Goal: Information Seeking & Learning: Find specific fact

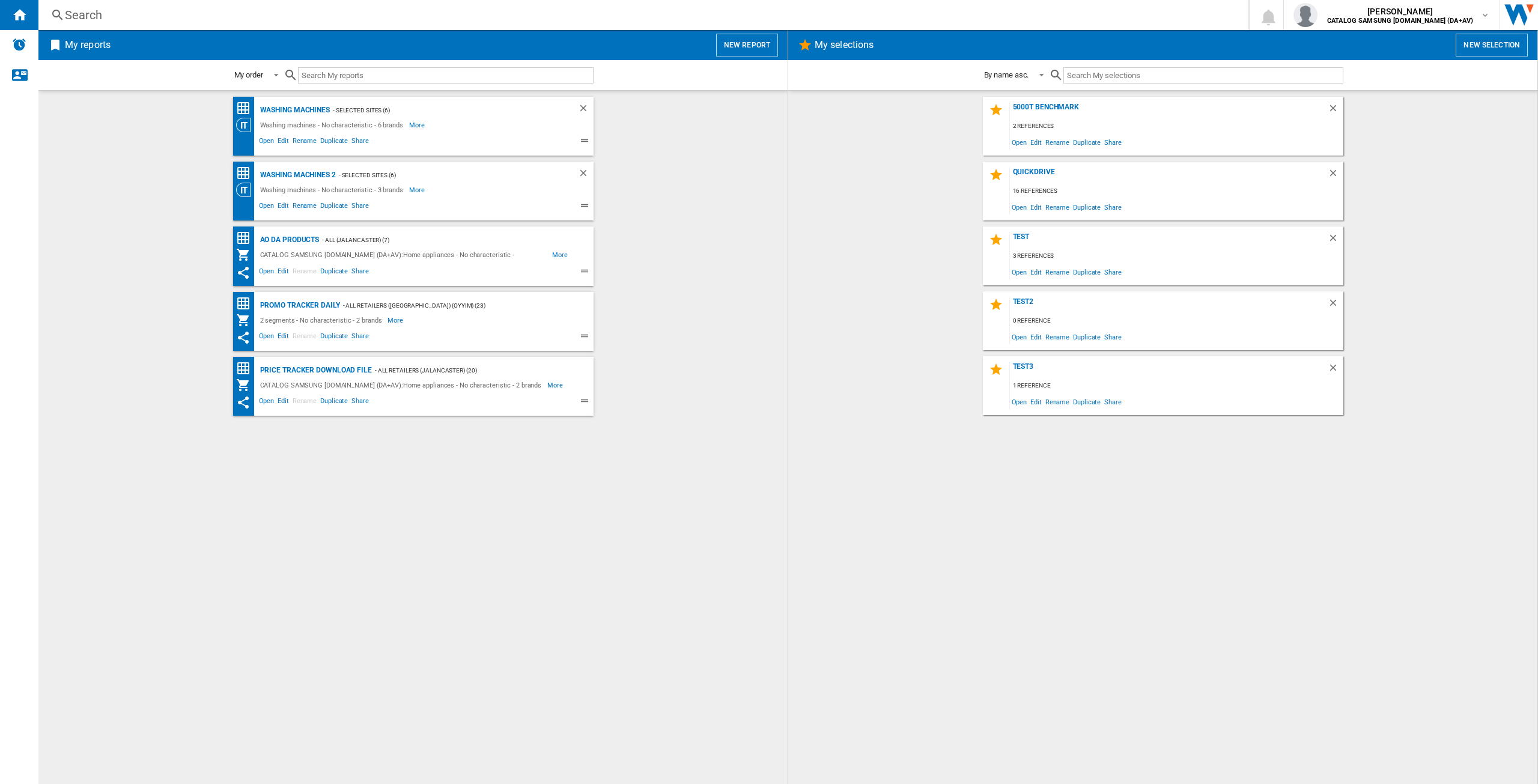
click at [118, 15] on div "Search" at bounding box center [641, 15] width 1152 height 17
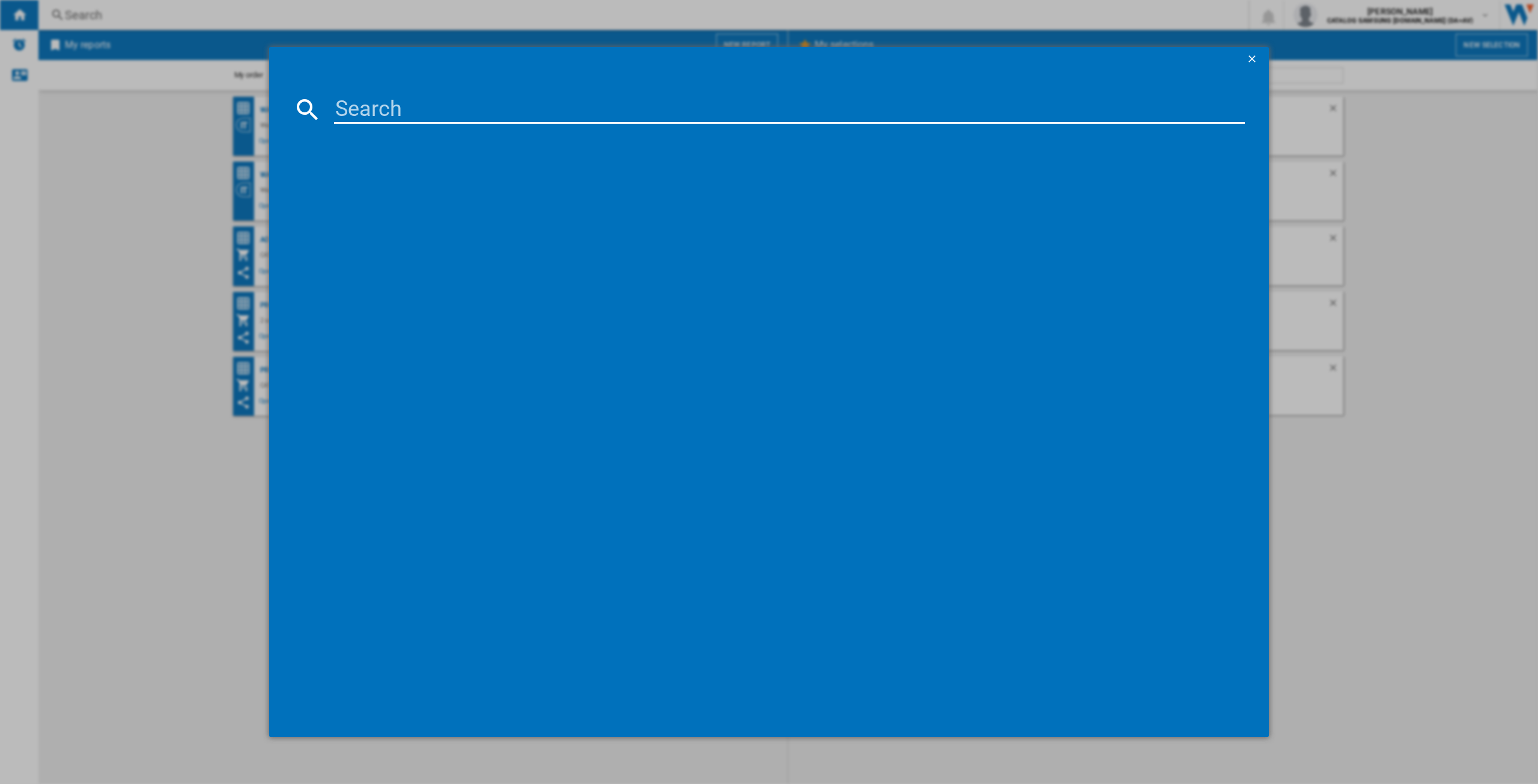
click at [370, 103] on input at bounding box center [789, 109] width 911 height 29
paste input "WF20DG8650BVU1"
type input "WF20DG8650BVU1"
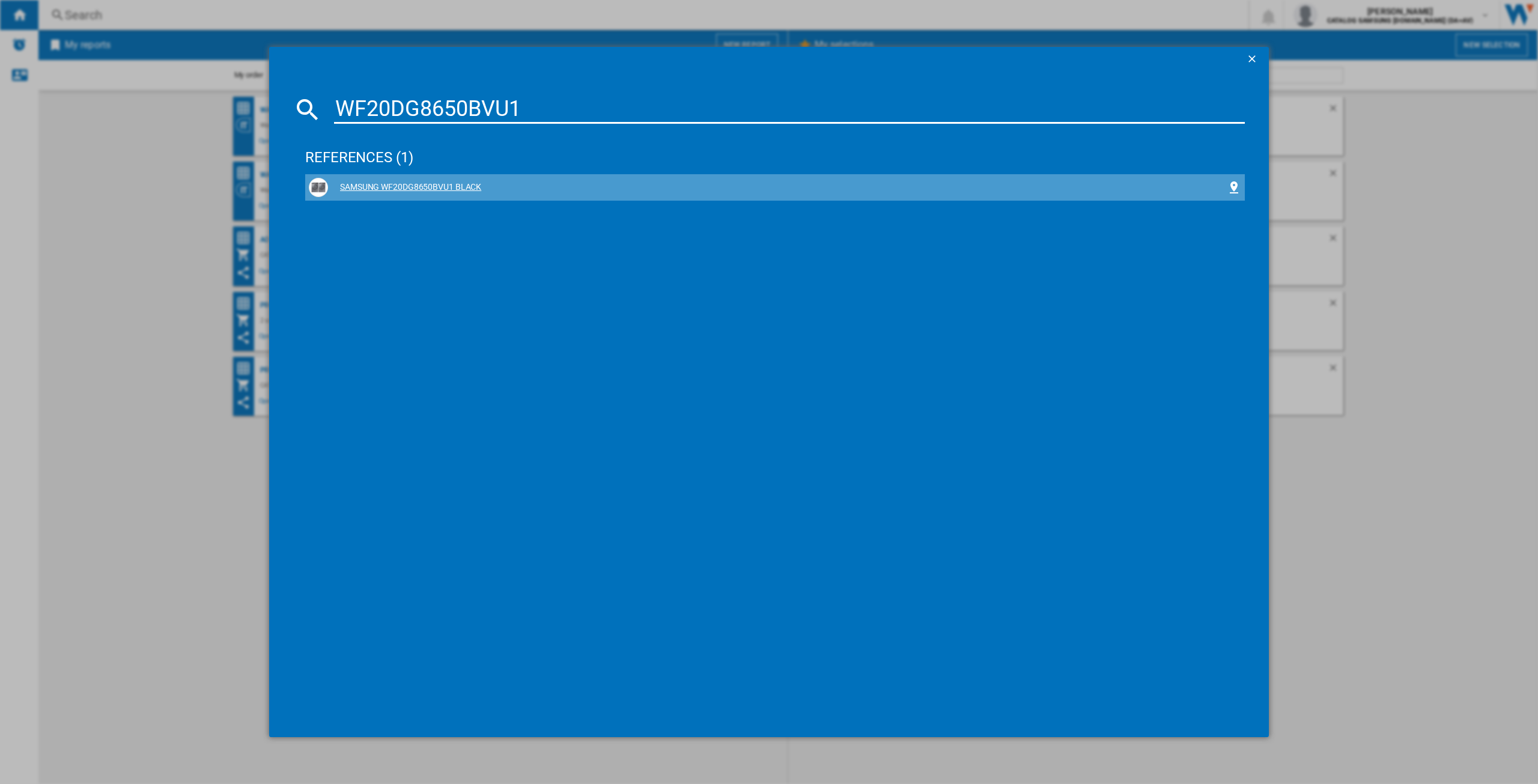
click at [425, 191] on div "SAMSUNG WF20DG8650BVU1 BLACK" at bounding box center [777, 187] width 899 height 12
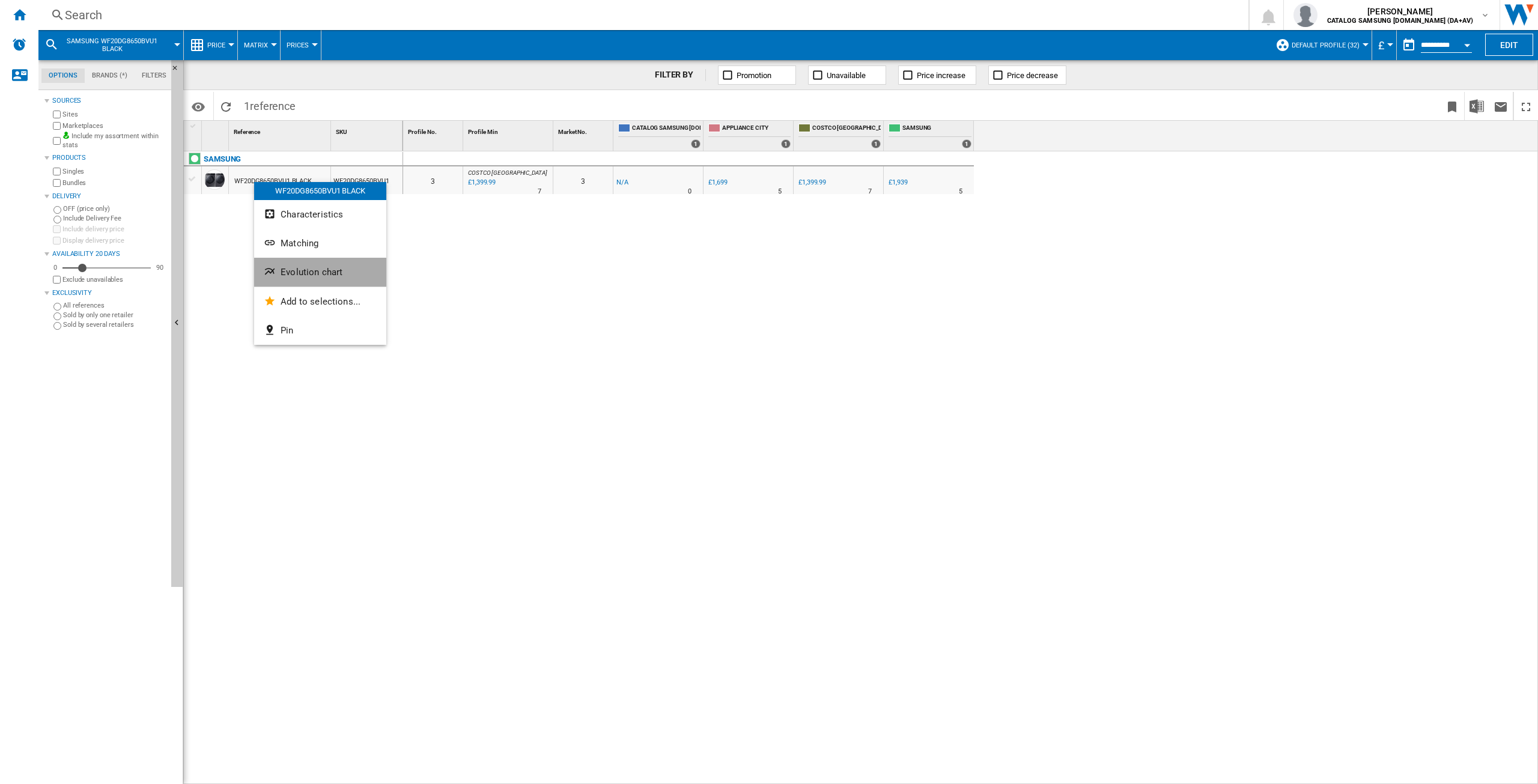
click at [312, 269] on span "Evolution chart" at bounding box center [311, 272] width 62 height 10
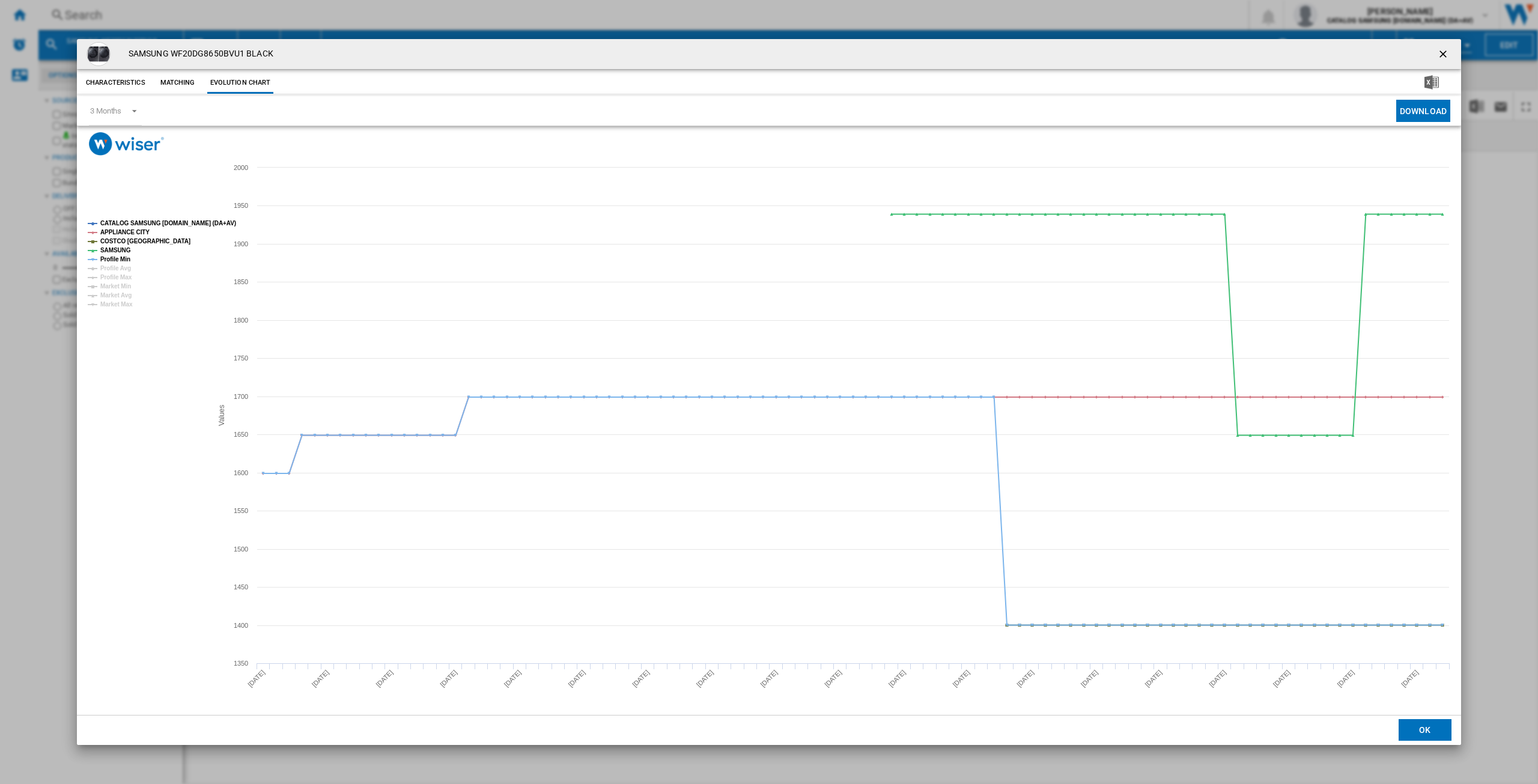
click at [123, 221] on tspan "CATALOG SAMSUNG [DOMAIN_NAME] (DA+AV)" at bounding box center [168, 224] width 136 height 7
click at [118, 258] on tspan "Profile Min" at bounding box center [115, 259] width 30 height 7
click at [1447, 57] on ng-md-icon "getI18NText('BUTTONS.CLOSE_DIALOG')" at bounding box center [1444, 55] width 15 height 15
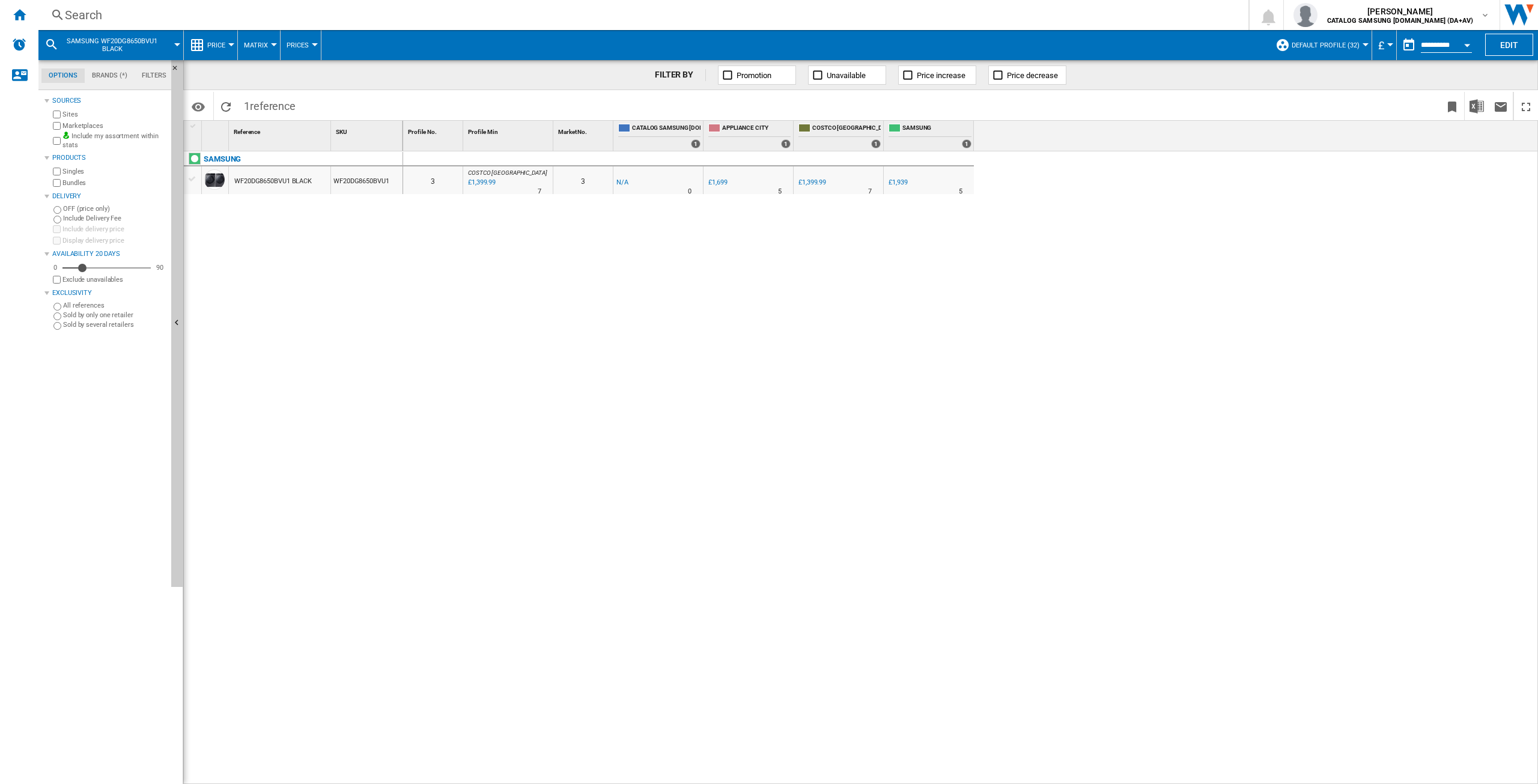
click at [115, 22] on div "Search" at bounding box center [641, 15] width 1152 height 17
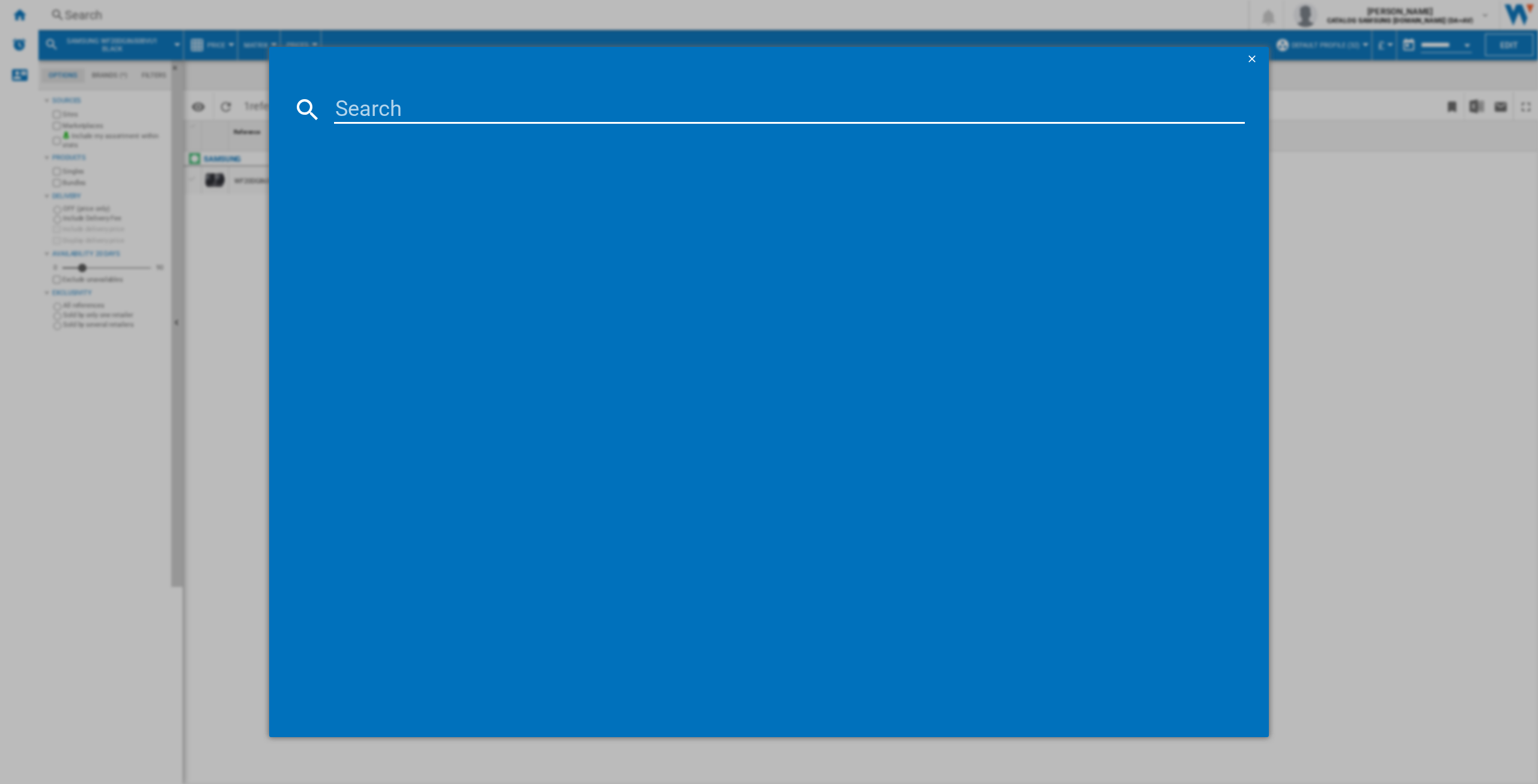
type input "DV16DG8600BVU1"
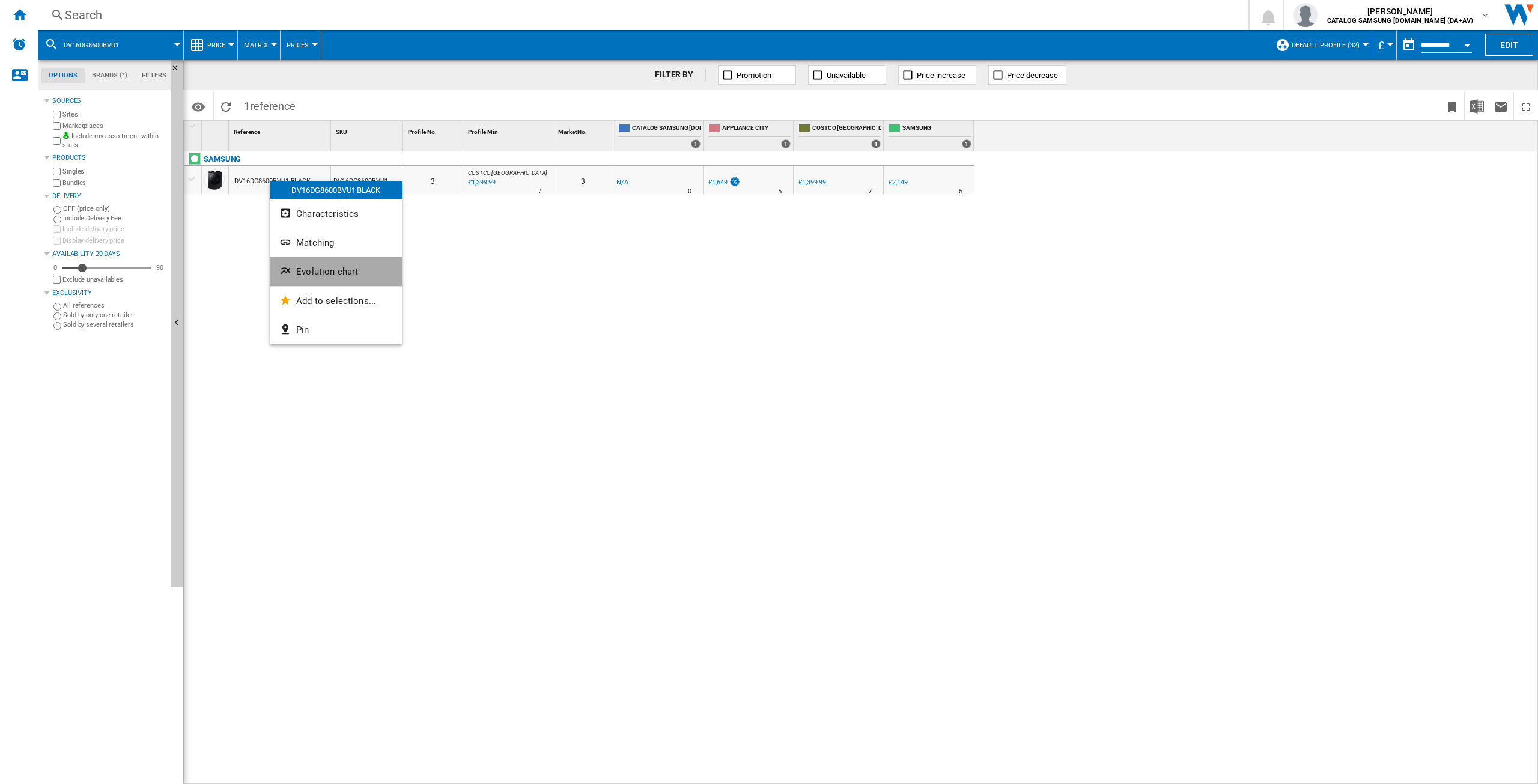
click at [324, 271] on span "Evolution chart" at bounding box center [326, 271] width 62 height 10
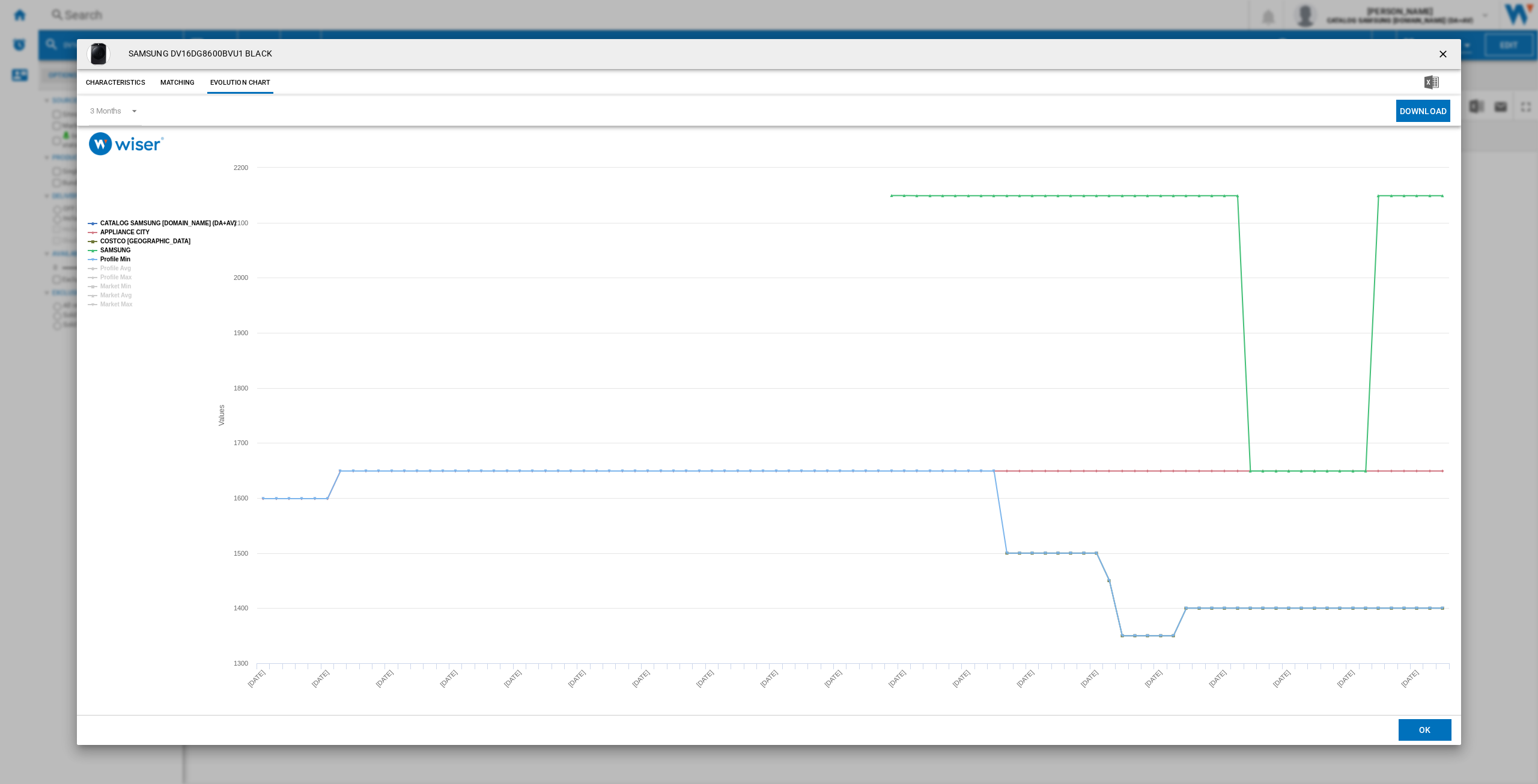
click at [135, 220] on tspan "CATALOG SAMSUNG [DOMAIN_NAME] (DA+AV)" at bounding box center [168, 224] width 136 height 7
click at [112, 259] on tspan "Profile Min" at bounding box center [115, 259] width 30 height 7
click at [1441, 52] on ng-md-icon "getI18NText('BUTTONS.CLOSE_DIALOG')" at bounding box center [1444, 55] width 15 height 15
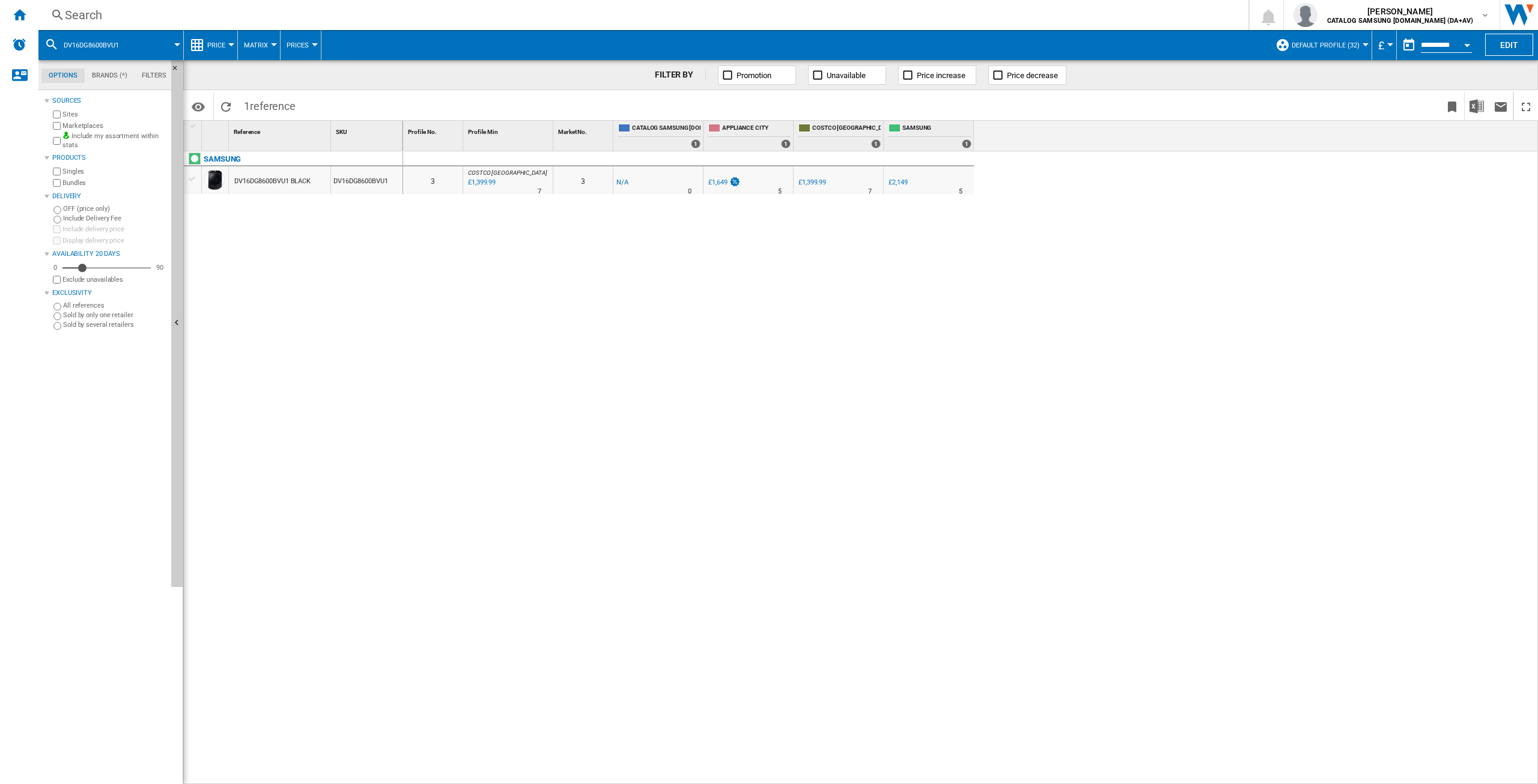
click at [101, 18] on div "Search" at bounding box center [641, 15] width 1152 height 17
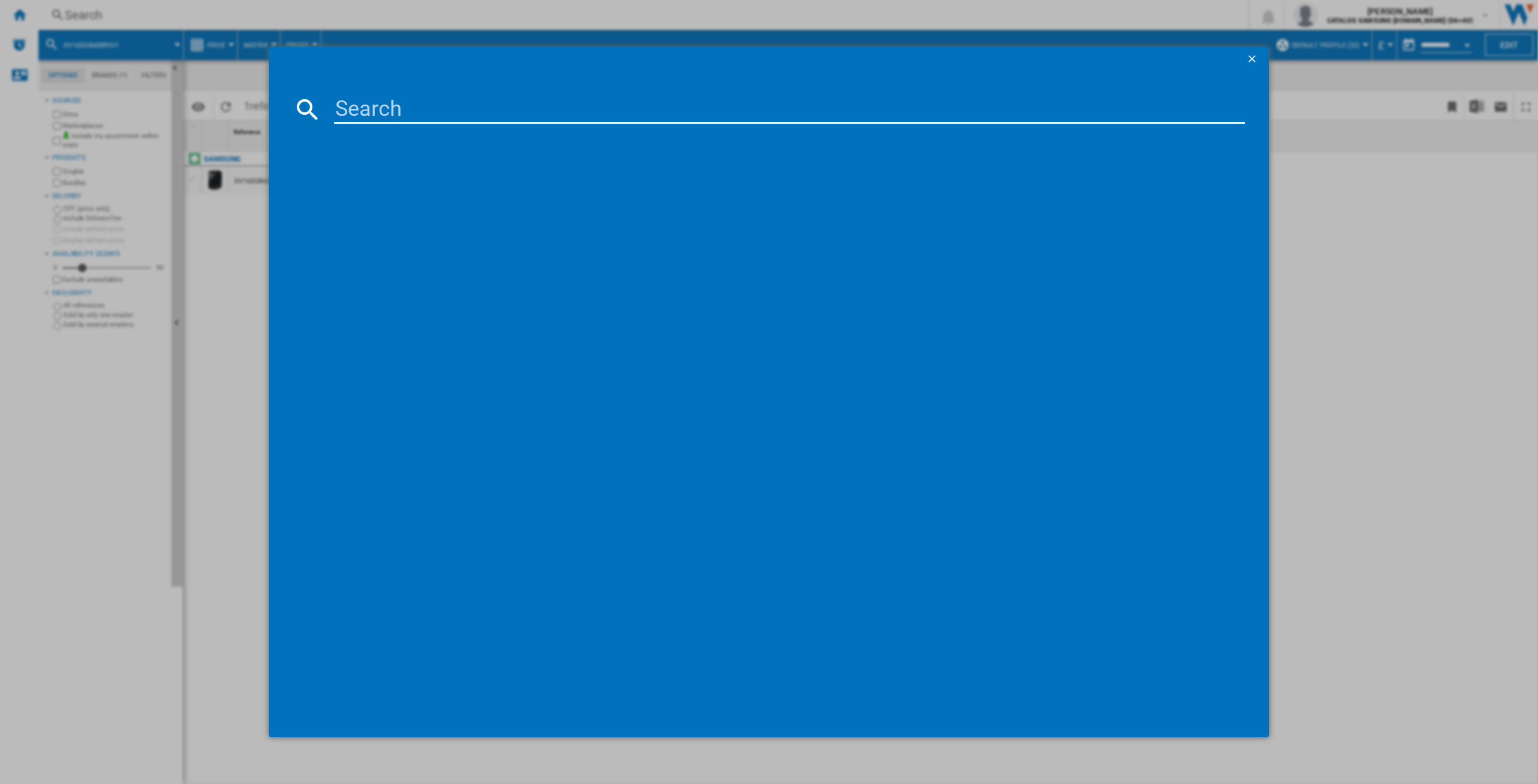
paste input "DV16T8520BV/EU"
type input "DV16T8520BV/EU"
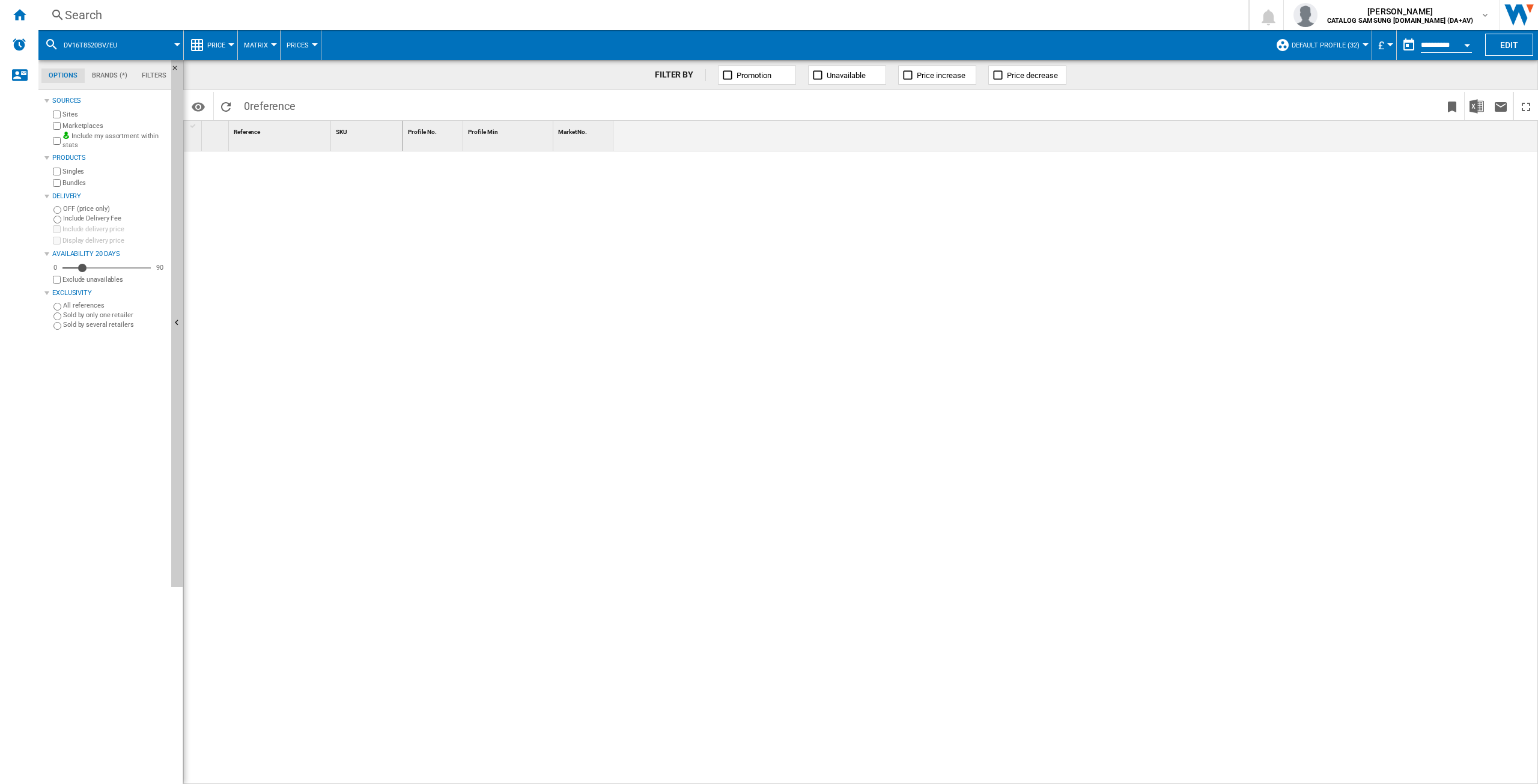
click at [114, 15] on div "Search" at bounding box center [641, 15] width 1152 height 17
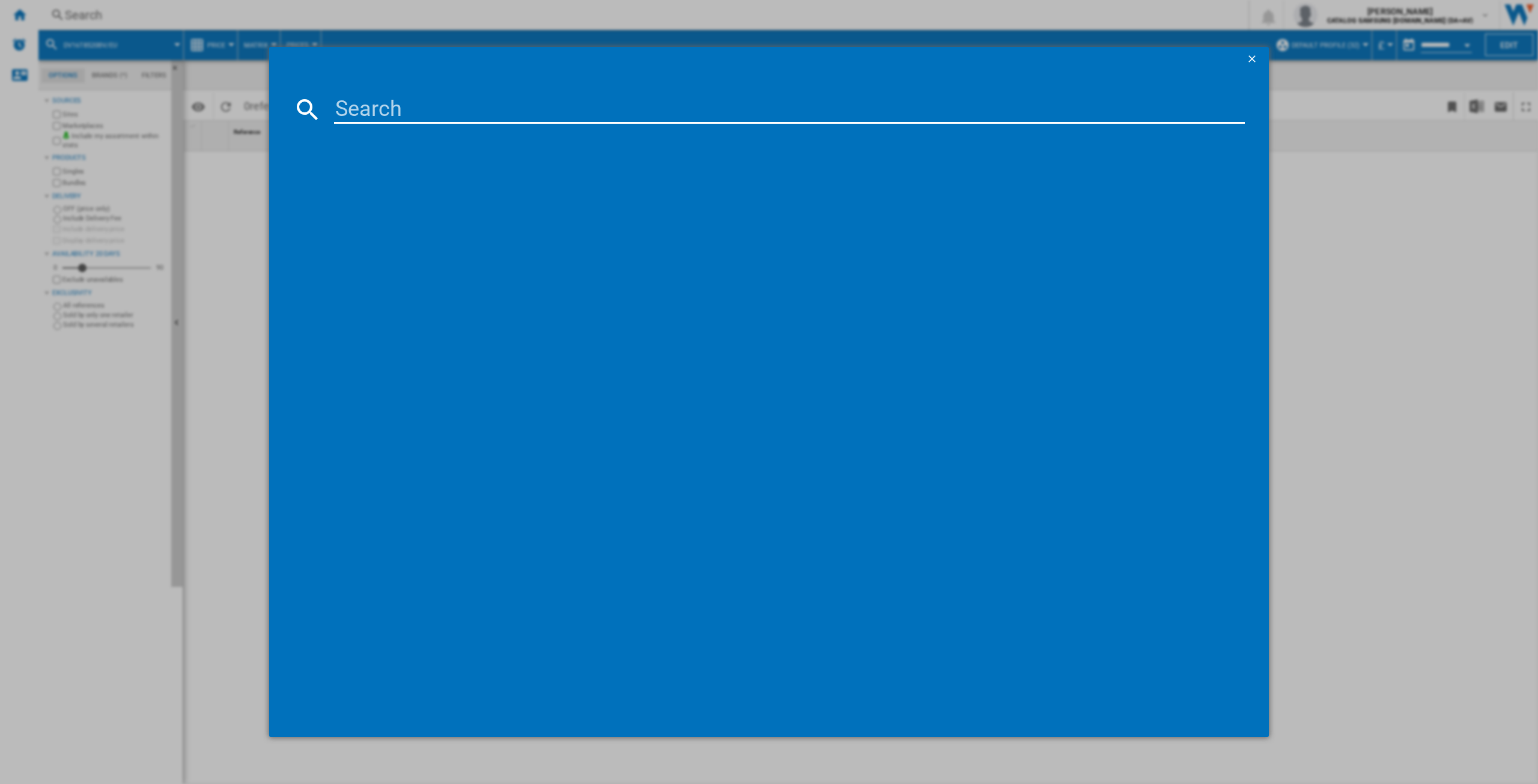
type input "WD18DB8995BZT1"
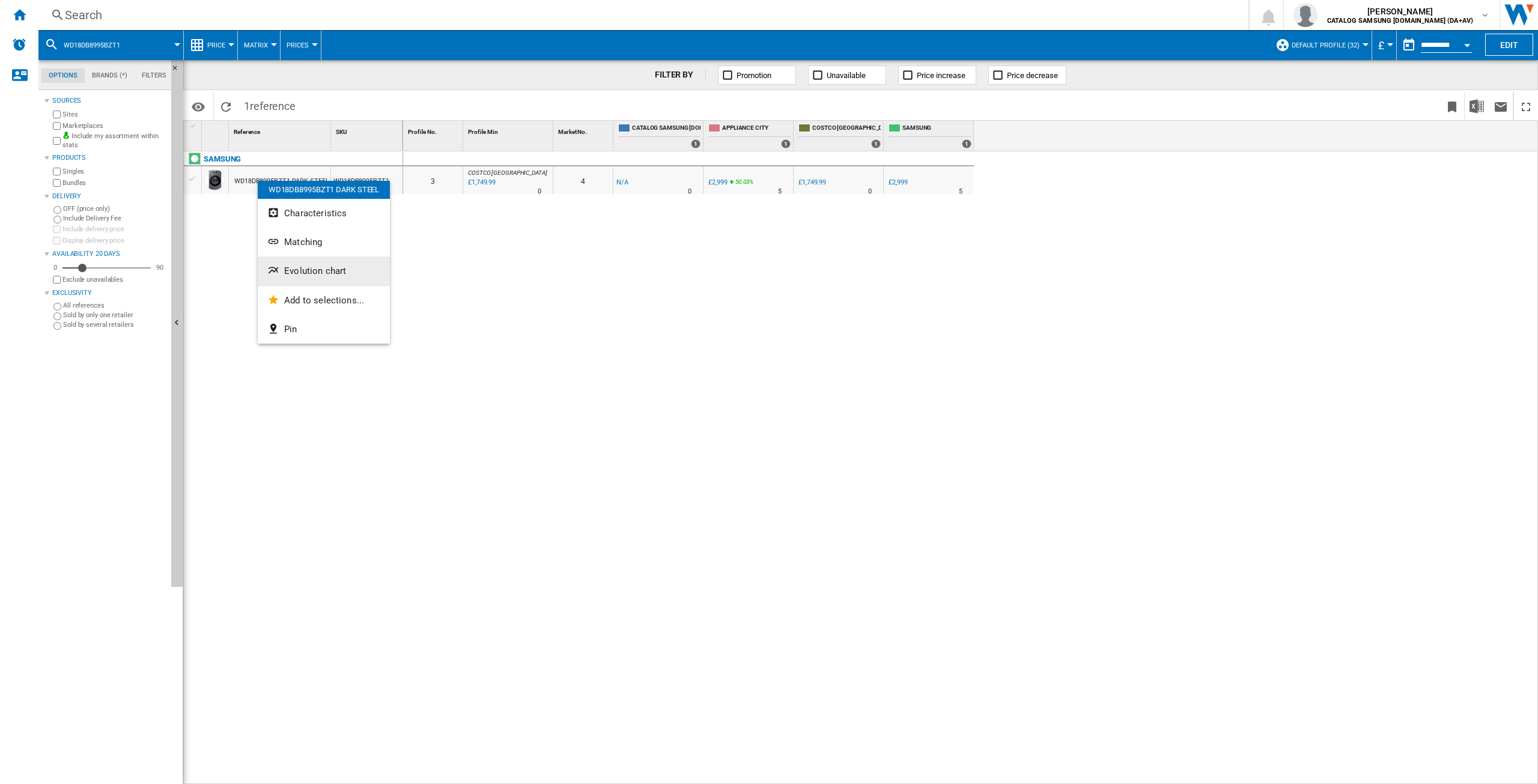
click at [310, 273] on span "Evolution chart" at bounding box center [315, 271] width 62 height 10
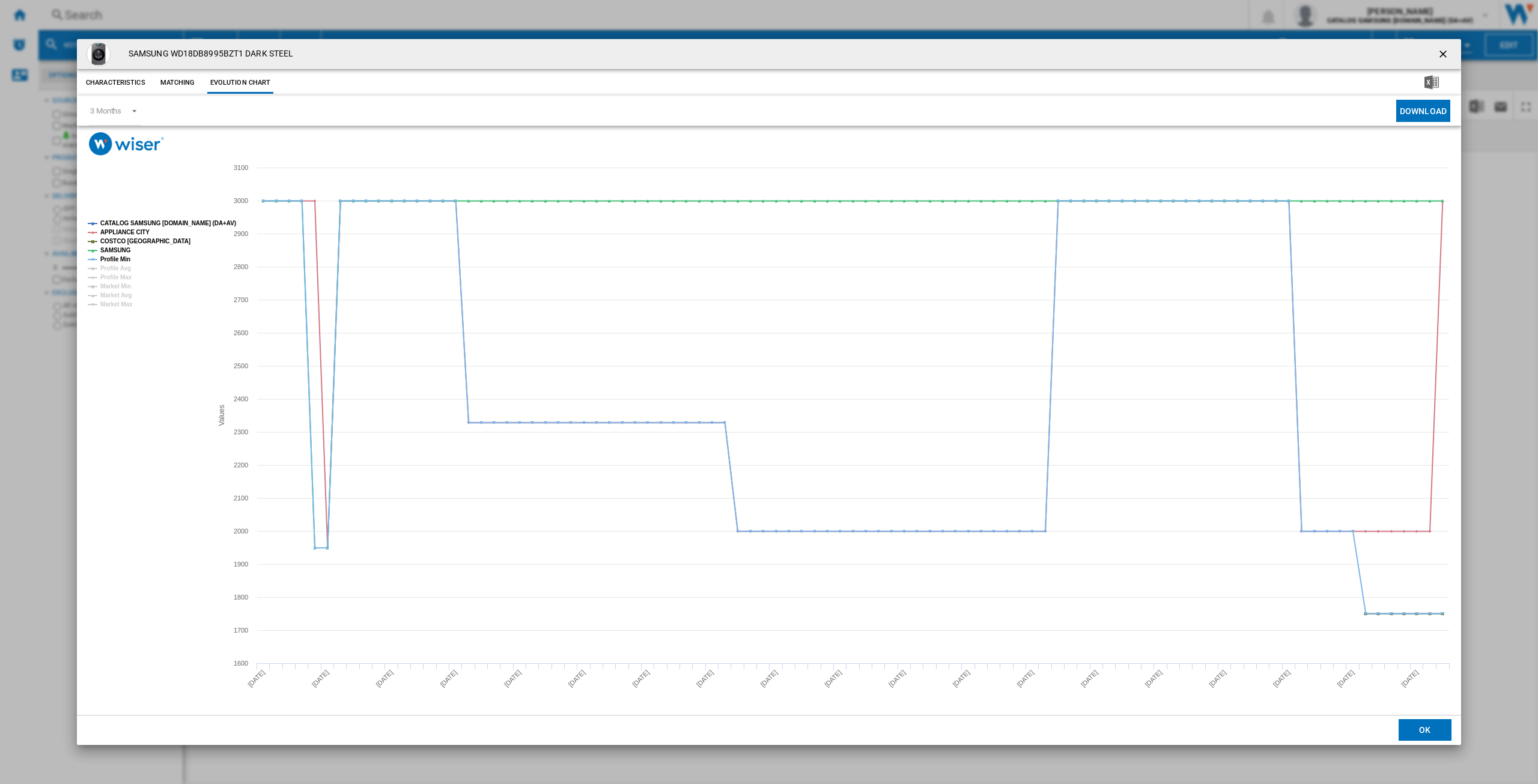
click at [149, 220] on tspan "CATALOG SAMSUNG [DOMAIN_NAME] (DA+AV)" at bounding box center [168, 224] width 136 height 7
click at [118, 257] on tspan "Profile Min" at bounding box center [115, 259] width 30 height 7
click at [1443, 55] on ng-md-icon "getI18NText('BUTTONS.CLOSE_DIALOG')" at bounding box center [1444, 55] width 15 height 15
